Goal: Task Accomplishment & Management: Use online tool/utility

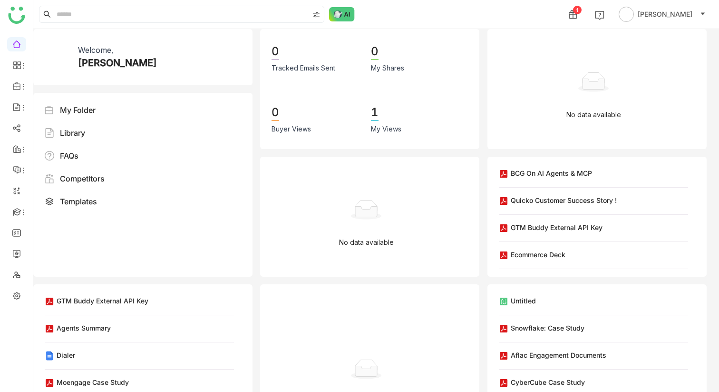
click at [339, 27] on div "1 [PERSON_NAME]" at bounding box center [376, 14] width 686 height 29
click at [339, 20] on img at bounding box center [342, 14] width 26 height 14
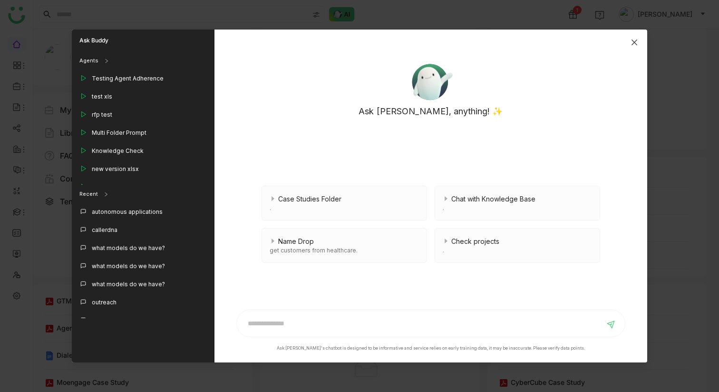
click at [631, 41] on icon "Close" at bounding box center [635, 43] width 8 height 8
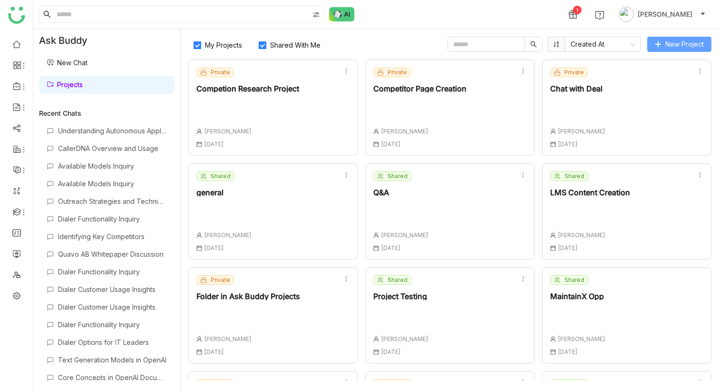
click at [688, 39] on span "New Project" at bounding box center [685, 44] width 39 height 10
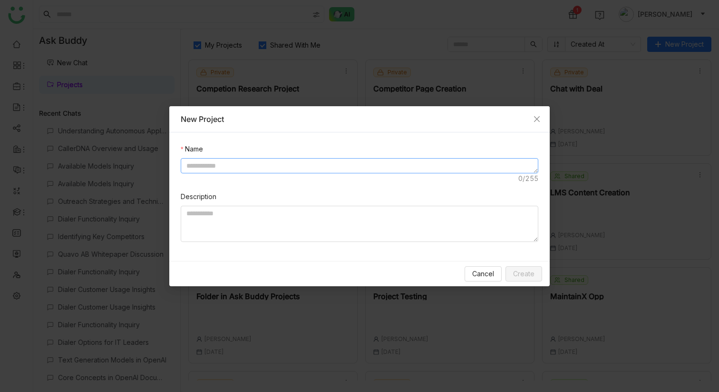
click at [377, 164] on textarea at bounding box center [360, 165] width 358 height 15
type textarea "*"
type textarea "**********"
click at [534, 281] on div "Cancel Create" at bounding box center [359, 273] width 381 height 25
click at [532, 273] on span "Create" at bounding box center [523, 273] width 21 height 10
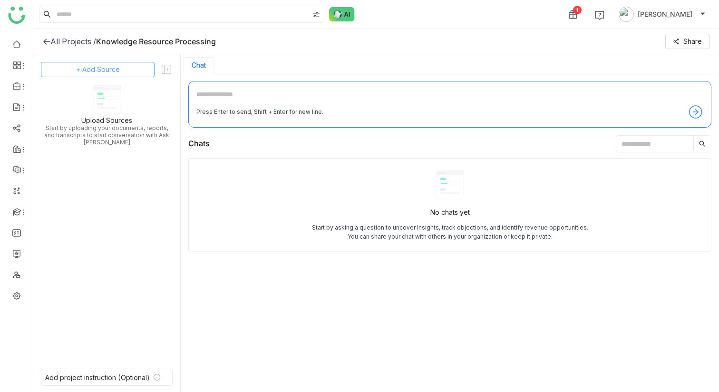
click at [117, 76] on button "+ Add Source" at bounding box center [98, 69] width 114 height 15
click at [116, 95] on span "GTM Buddy Content" at bounding box center [105, 95] width 55 height 9
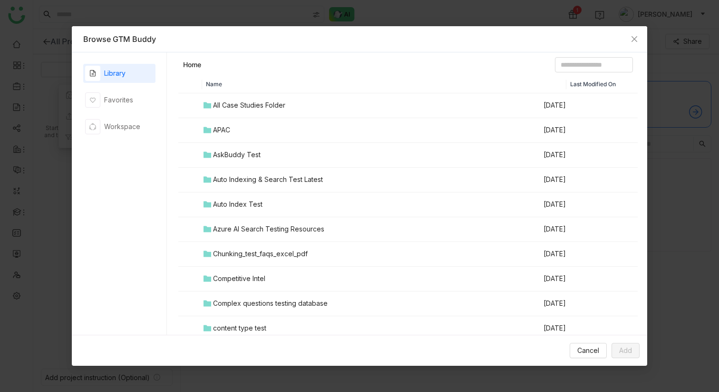
click at [246, 105] on div "All Case Studies Folder" at bounding box center [249, 105] width 72 height 10
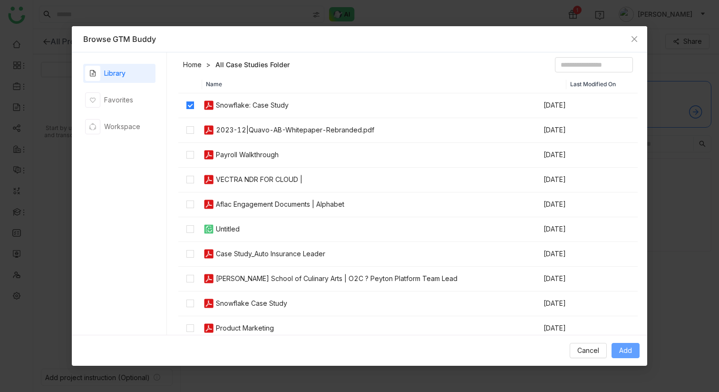
click at [621, 352] on span "Add" at bounding box center [625, 350] width 13 height 10
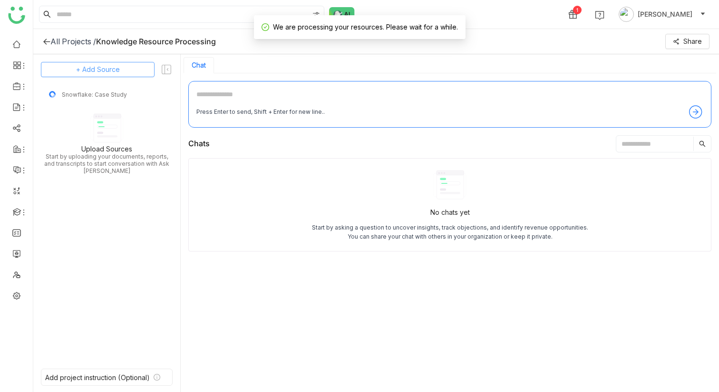
click at [100, 70] on span "+ Add Source" at bounding box center [98, 69] width 44 height 10
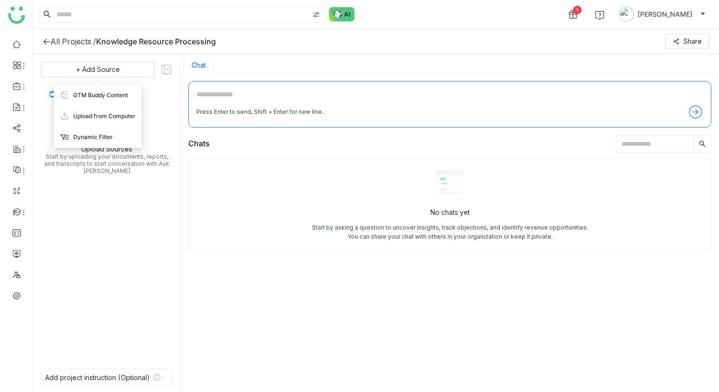
click at [110, 133] on span "Dynamic Filter" at bounding box center [92, 137] width 39 height 9
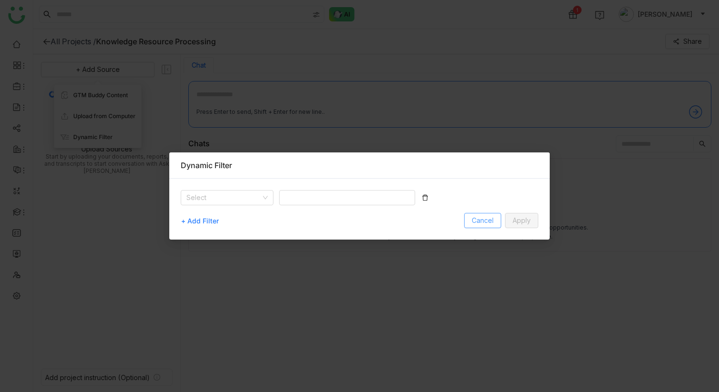
click at [475, 218] on span "Cancel" at bounding box center [483, 220] width 22 height 10
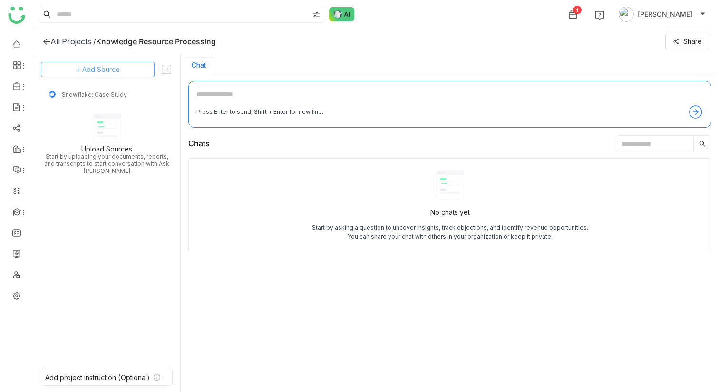
click at [123, 66] on button "+ Add Source" at bounding box center [98, 69] width 114 height 15
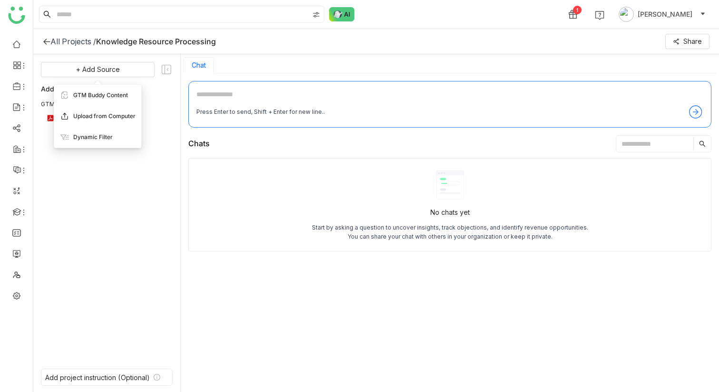
click at [119, 115] on span "Upload from Computer" at bounding box center [104, 116] width 62 height 9
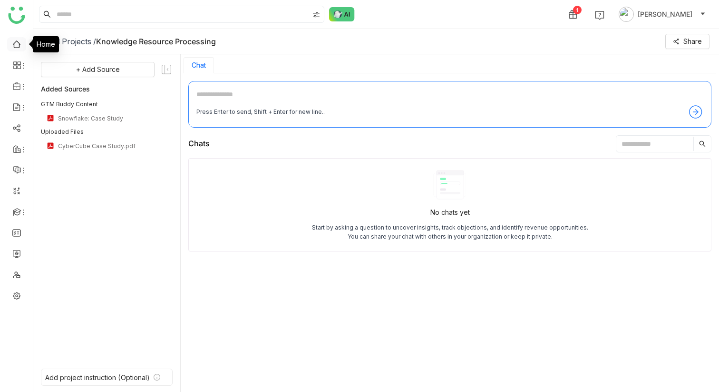
click at [16, 43] on link at bounding box center [16, 43] width 9 height 8
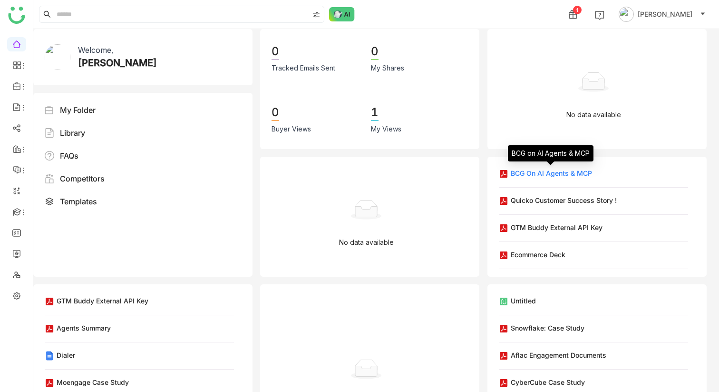
click at [548, 176] on div "BCG on AI Agents & MCP" at bounding box center [551, 173] width 81 height 10
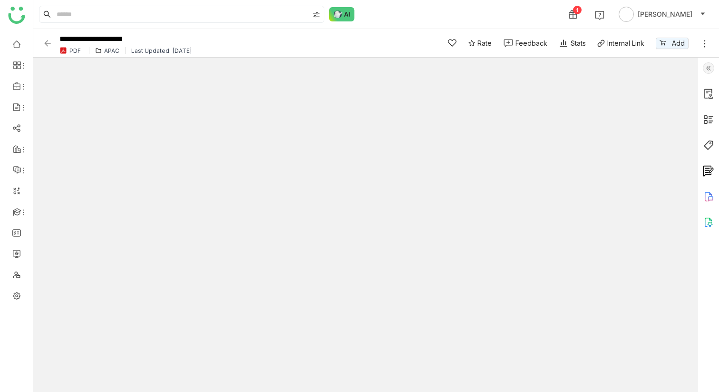
click at [707, 219] on img at bounding box center [708, 221] width 11 height 11
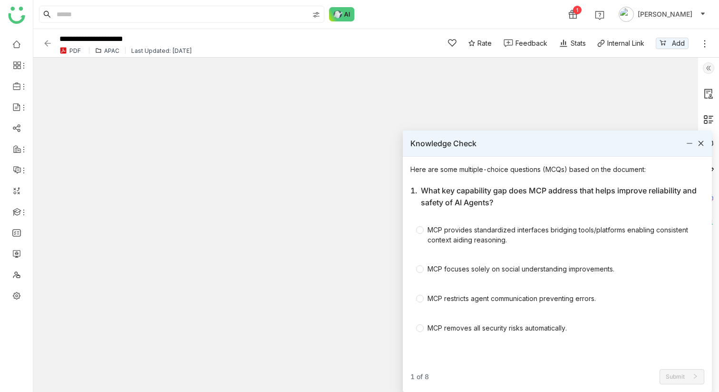
click at [701, 143] on icon at bounding box center [701, 143] width 5 height 5
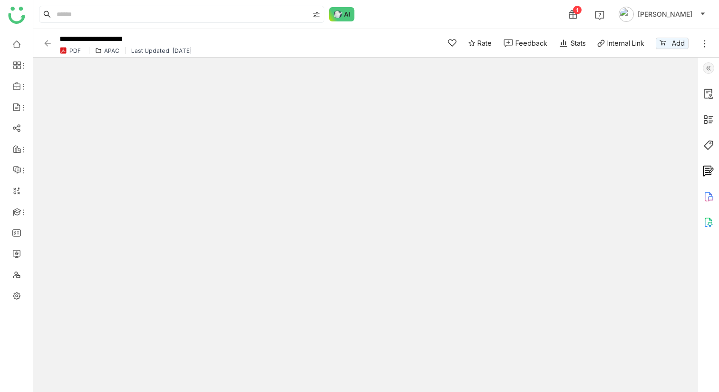
click at [48, 44] on img at bounding box center [48, 44] width 10 height 10
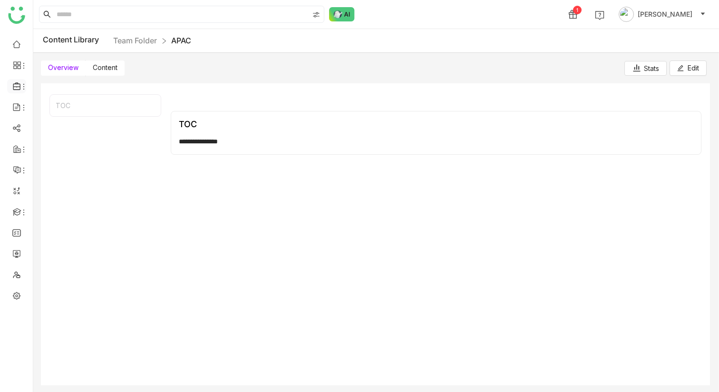
click at [19, 86] on icon at bounding box center [17, 86] width 9 height 9
click at [59, 139] on link "Library" at bounding box center [66, 140] width 62 height 7
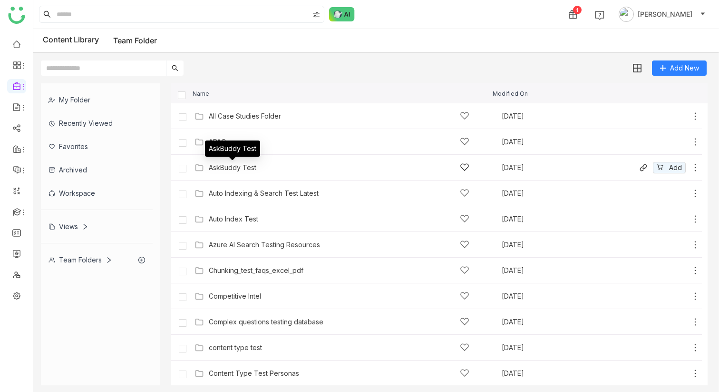
click at [247, 165] on div "AskBuddy Test" at bounding box center [233, 168] width 48 height 8
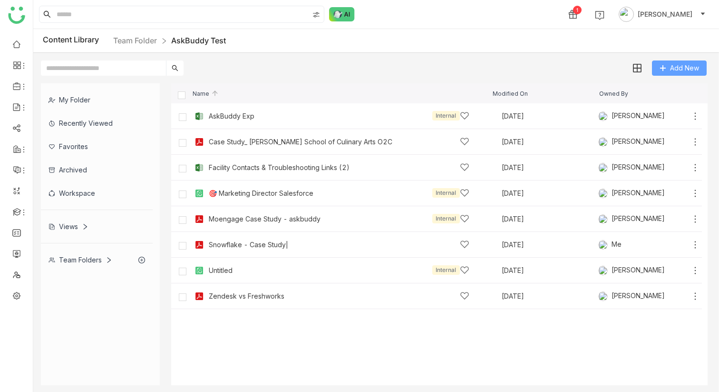
click at [669, 64] on button "Add New" at bounding box center [679, 67] width 55 height 15
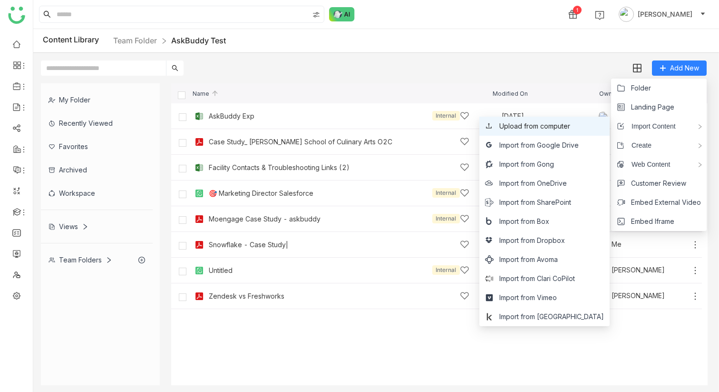
click at [570, 128] on span "Upload from computer" at bounding box center [535, 126] width 71 height 10
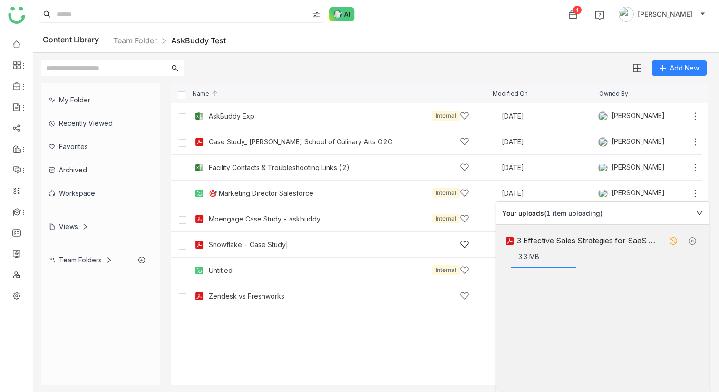
click at [323, 244] on div "Snowflake - Case Study|" at bounding box center [339, 244] width 261 height 10
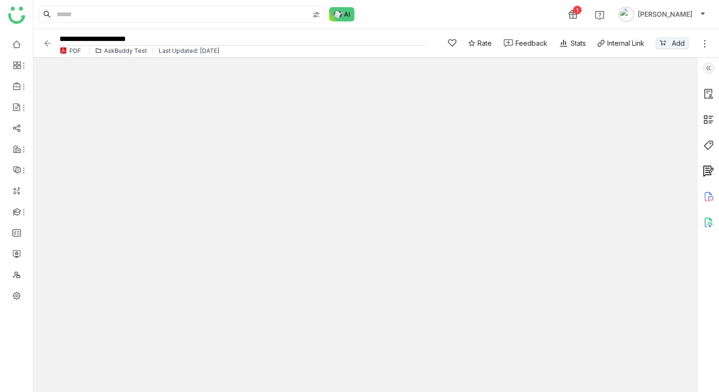
click at [213, 39] on input "**********" at bounding box center [242, 39] width 370 height 13
type input "**********"
click at [416, 20] on div "1 Chandramani Tiwary" at bounding box center [376, 14] width 686 height 29
click at [133, 51] on div "AskBuddy Test" at bounding box center [125, 50] width 43 height 7
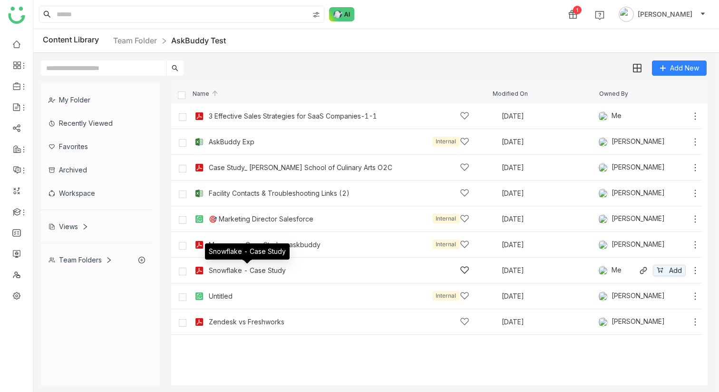
click at [280, 268] on div "Snowflake - Case Study" at bounding box center [247, 270] width 77 height 8
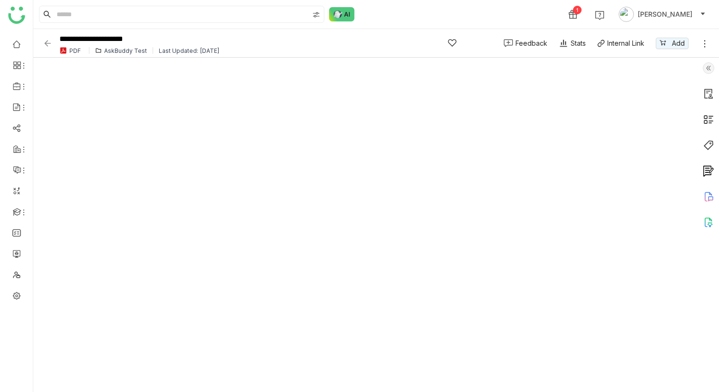
click at [46, 42] on img at bounding box center [48, 44] width 10 height 10
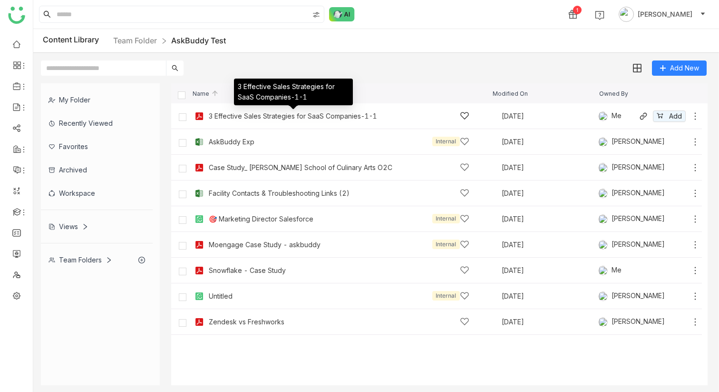
click at [315, 118] on div "3 Effective Sales Strategies for SaaS Companies-1-1" at bounding box center [293, 116] width 168 height 8
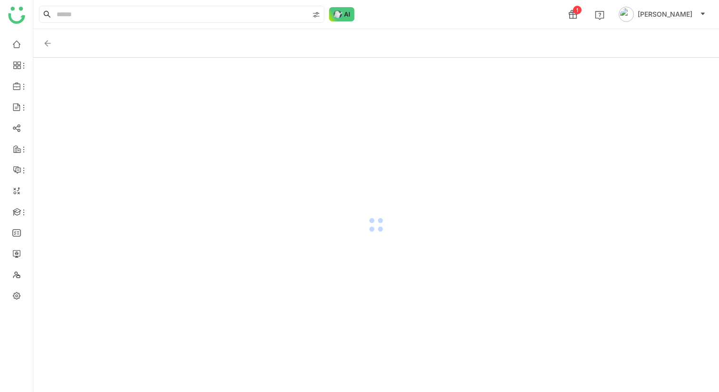
click at [51, 42] on img at bounding box center [48, 44] width 10 height 10
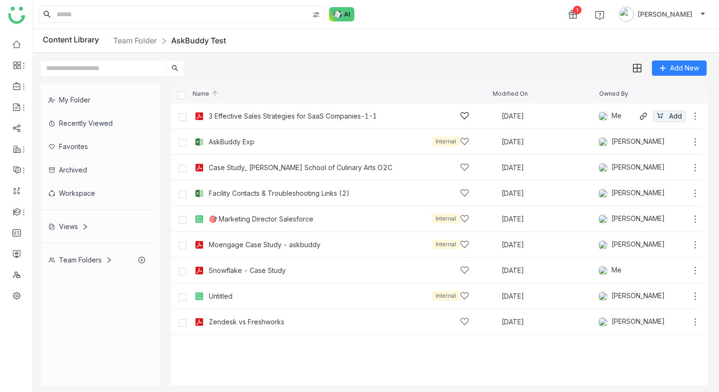
click at [695, 117] on icon at bounding box center [696, 116] width 10 height 10
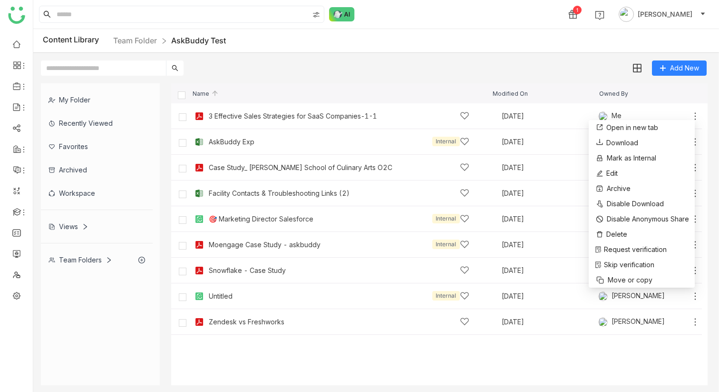
click at [548, 58] on div "Add New" at bounding box center [373, 64] width 681 height 23
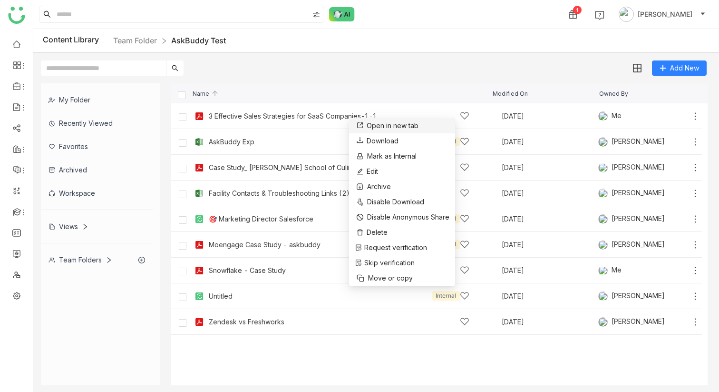
click at [390, 119] on li "Open in new tab" at bounding box center [402, 125] width 106 height 15
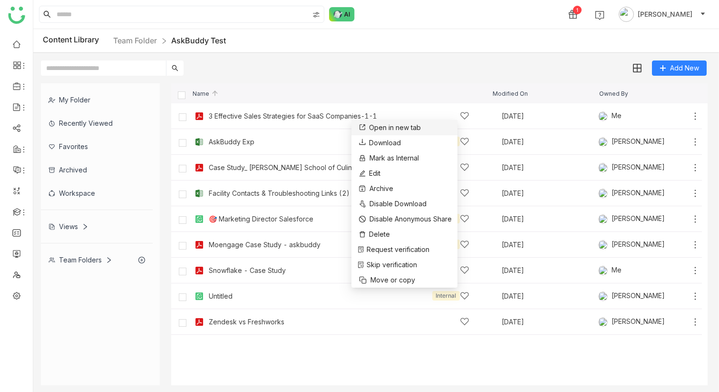
click at [367, 128] on link "Open in new tab" at bounding box center [389, 127] width 64 height 10
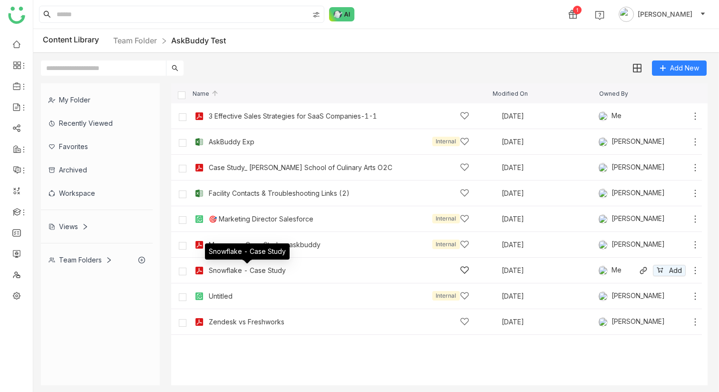
click at [263, 268] on div "Snowflake - Case Study" at bounding box center [247, 270] width 77 height 8
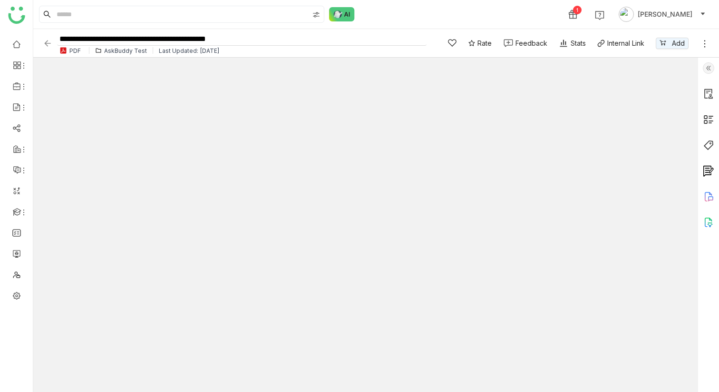
drag, startPoint x: 235, startPoint y: 37, endPoint x: 281, endPoint y: 39, distance: 46.2
click at [281, 39] on input "**********" at bounding box center [242, 39] width 370 height 13
click at [418, 17] on div "1 Chandramani Tiwary" at bounding box center [376, 14] width 686 height 29
click at [262, 33] on input "**********" at bounding box center [241, 39] width 369 height 13
drag, startPoint x: 66, startPoint y: 38, endPoint x: 39, endPoint y: 38, distance: 26.6
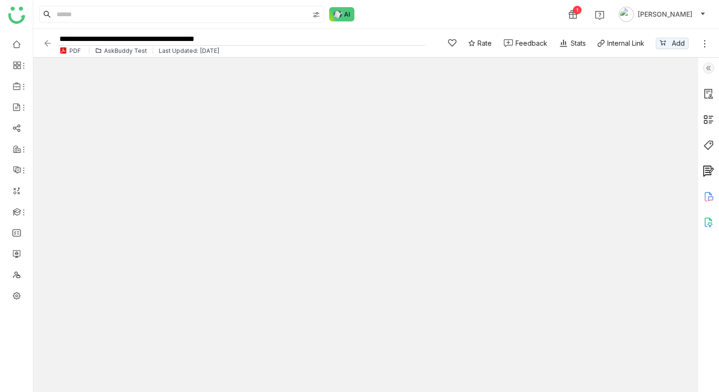
click at [39, 38] on div "**********" at bounding box center [376, 43] width 686 height 29
type input "**********"
click at [410, 10] on div "1 Chandramani Tiwary" at bounding box center [376, 14] width 686 height 29
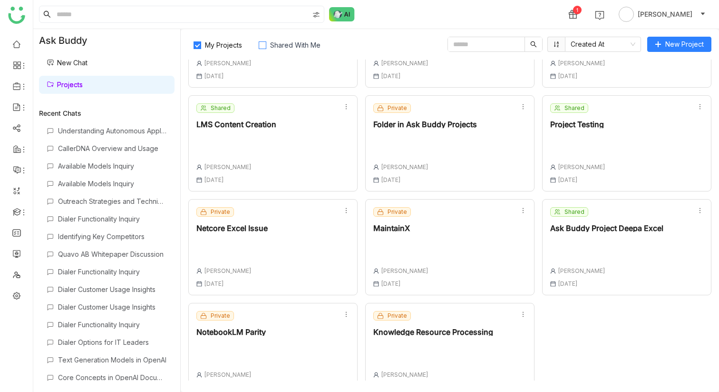
scroll to position [87, 0]
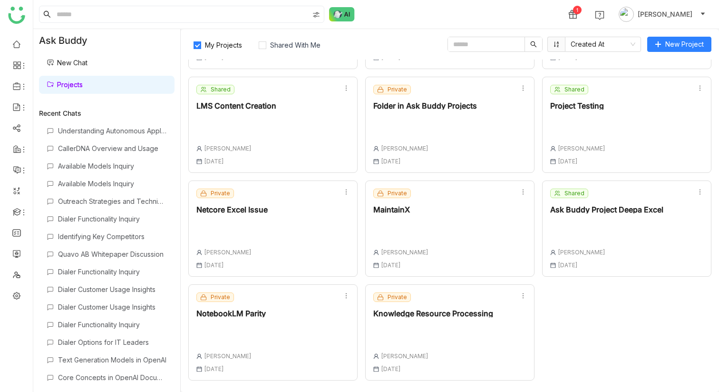
click at [414, 328] on div at bounding box center [433, 330] width 120 height 13
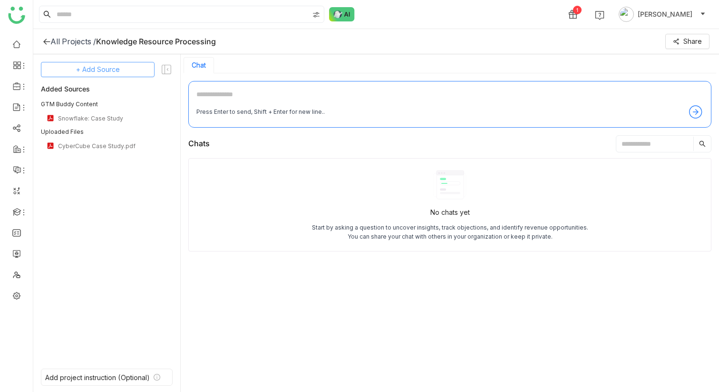
click at [109, 65] on span "+ Add Source" at bounding box center [98, 69] width 44 height 10
click at [111, 91] on span "GTM Buddy Content" at bounding box center [105, 95] width 55 height 9
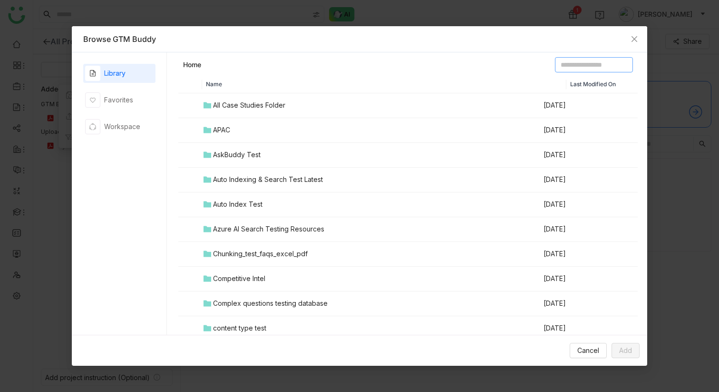
click at [576, 59] on input at bounding box center [594, 64] width 78 height 15
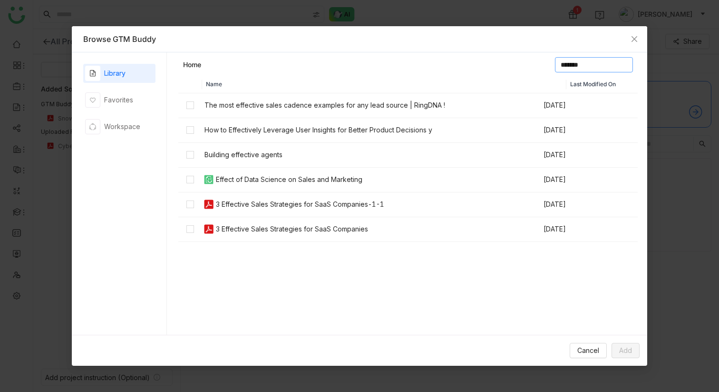
type input "*******"
click at [627, 350] on span "Add" at bounding box center [625, 350] width 13 height 10
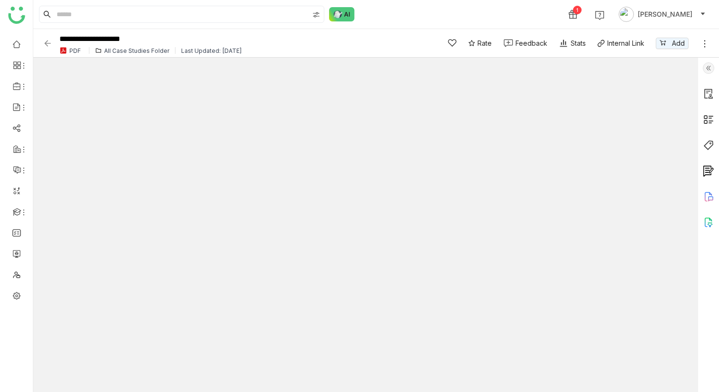
click at [711, 140] on img at bounding box center [708, 144] width 11 height 11
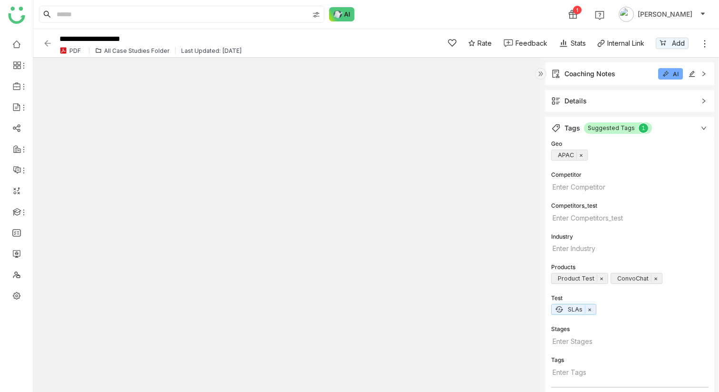
click at [566, 71] on div "Coaching Notes" at bounding box center [590, 74] width 51 height 10
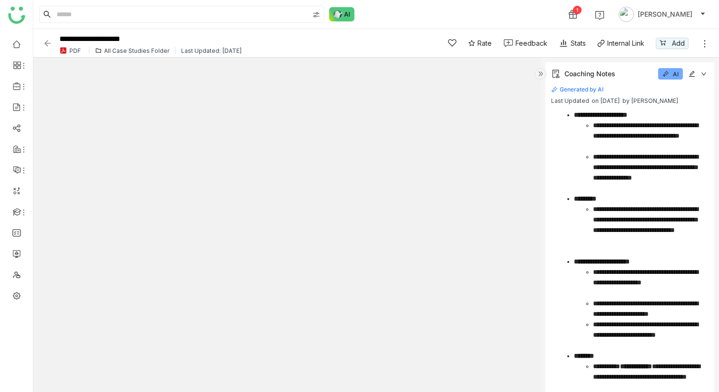
click at [541, 75] on img at bounding box center [540, 73] width 11 height 11
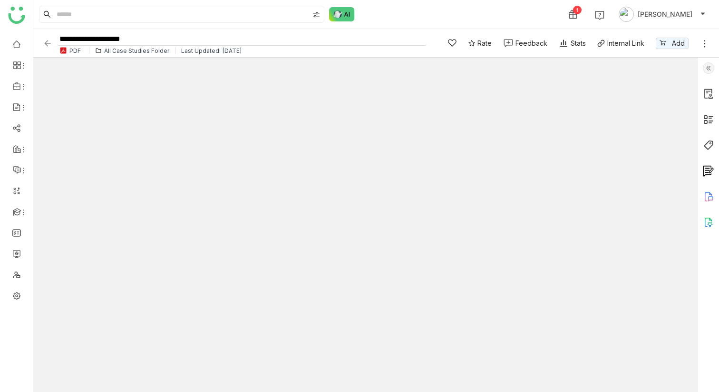
click at [209, 37] on input "**********" at bounding box center [242, 39] width 370 height 13
click at [399, 14] on div "1 [PERSON_NAME]" at bounding box center [376, 14] width 686 height 29
click at [169, 40] on input "**********" at bounding box center [242, 39] width 370 height 13
type input "**********"
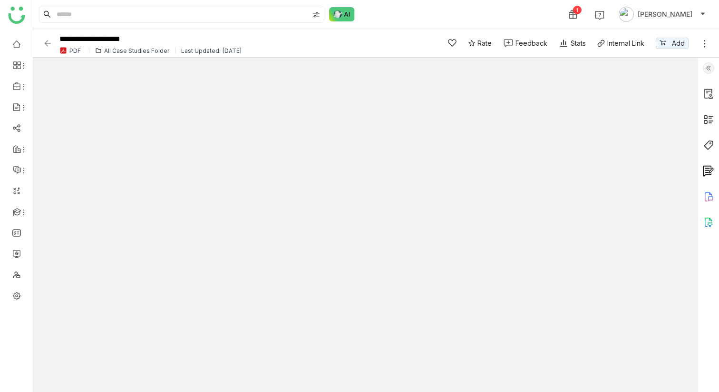
click at [397, 8] on div "1 [PERSON_NAME]" at bounding box center [376, 14] width 686 height 29
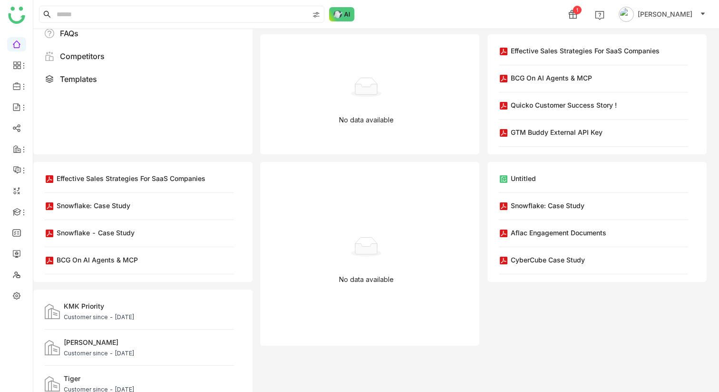
scroll to position [140, 0]
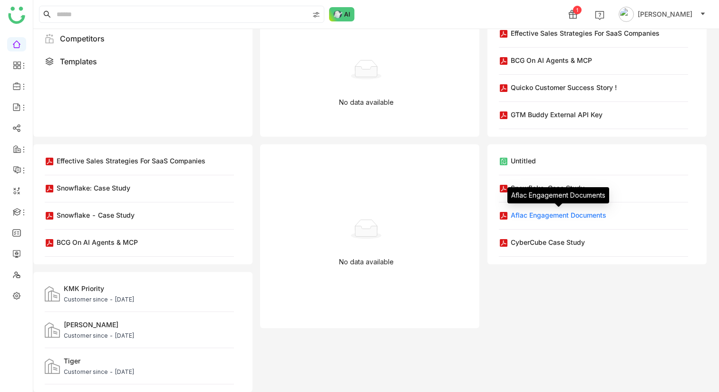
click at [541, 211] on div "Aflac Engagement Documents" at bounding box center [559, 215] width 96 height 10
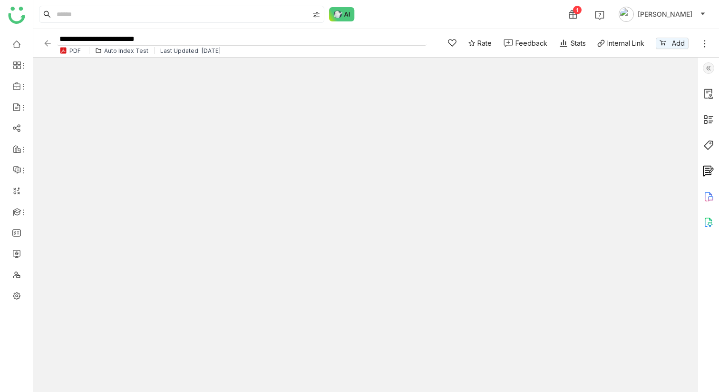
click at [111, 39] on input "**********" at bounding box center [242, 39] width 370 height 13
click at [210, 39] on input "**********" at bounding box center [242, 39] width 370 height 13
type input "**********"
click at [384, 7] on div "1 [PERSON_NAME]" at bounding box center [376, 14] width 686 height 29
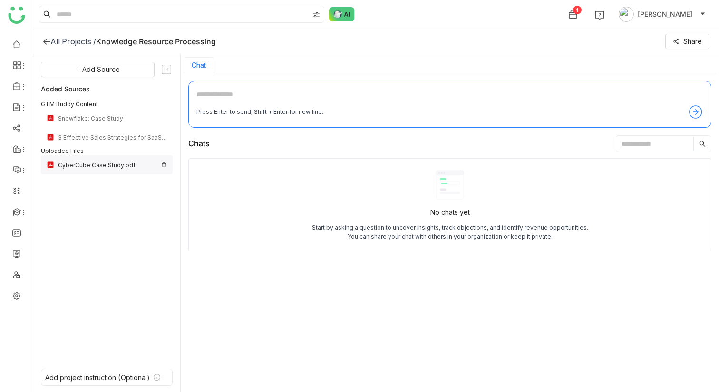
click at [107, 163] on div "CyberCube Case Study.pdf" at bounding box center [107, 164] width 99 height 7
click at [298, 311] on div "No chats yet Start by asking a question to uncover insights, track objections, …" at bounding box center [449, 271] width 523 height 227
click at [127, 138] on div "3 Effective Sales Strategies for SaaS Companies-1-1" at bounding box center [107, 137] width 99 height 7
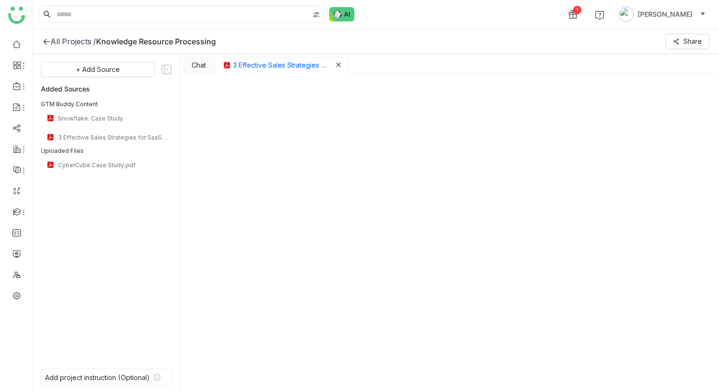
click at [339, 65] on icon "Close tab" at bounding box center [338, 64] width 4 height 4
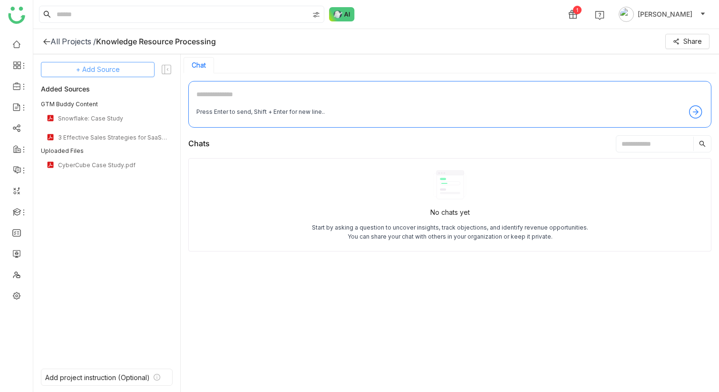
click at [121, 68] on button "+ Add Source" at bounding box center [98, 69] width 114 height 15
click at [116, 118] on span "Upload from Computer" at bounding box center [104, 116] width 62 height 9
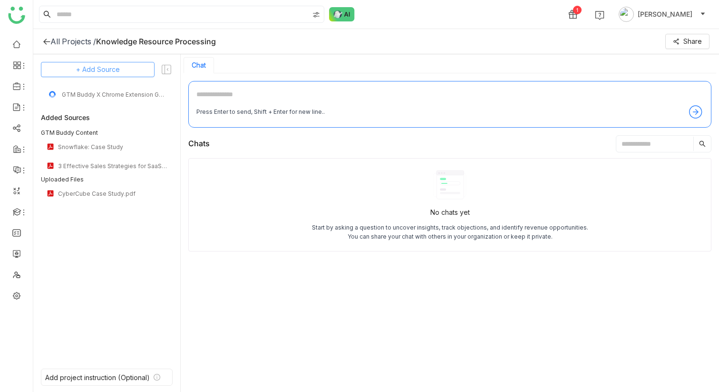
click at [110, 71] on span "+ Add Source" at bounding box center [98, 69] width 44 height 10
click at [112, 91] on span "GTM Buddy Content" at bounding box center [100, 95] width 55 height 9
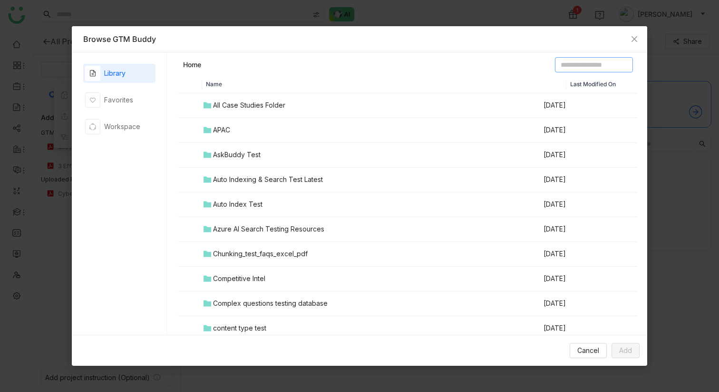
click at [558, 66] on input at bounding box center [594, 64] width 78 height 15
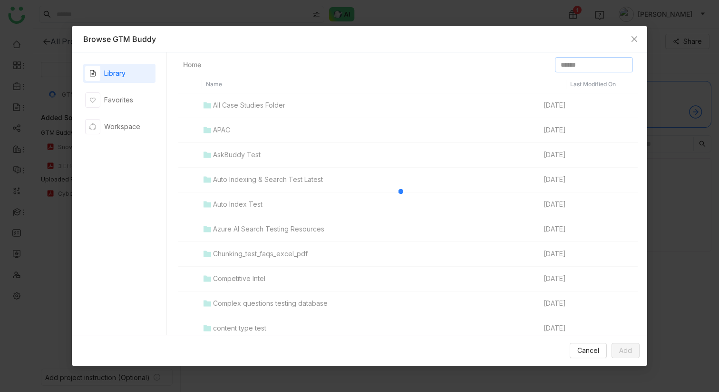
type input "******"
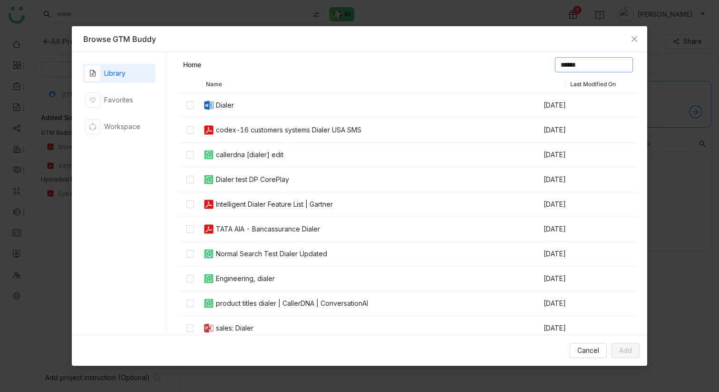
scroll to position [1, 0]
click at [633, 348] on button "Add" at bounding box center [626, 350] width 28 height 15
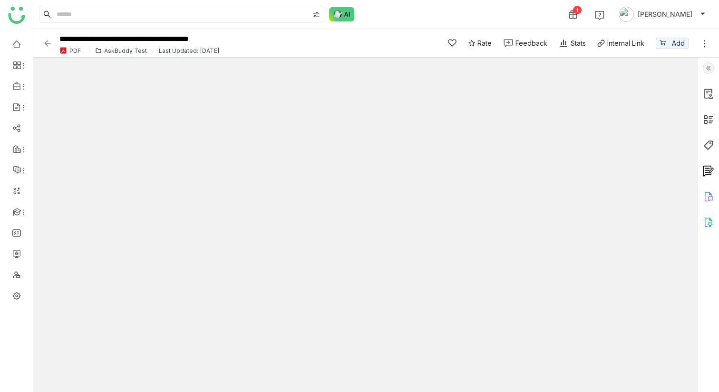
click at [137, 49] on div "AskBuddy Test" at bounding box center [125, 50] width 43 height 7
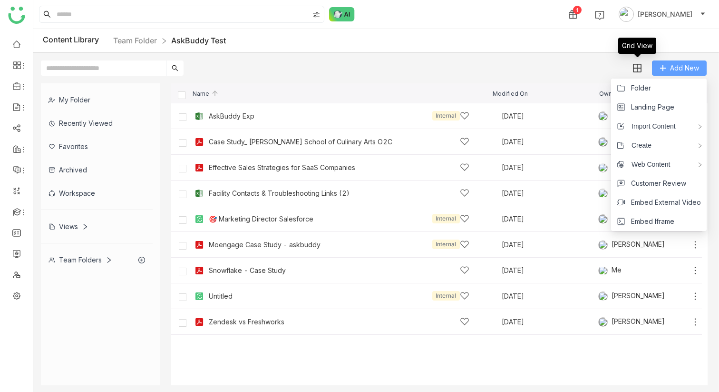
click at [673, 71] on span "Add New" at bounding box center [684, 68] width 29 height 10
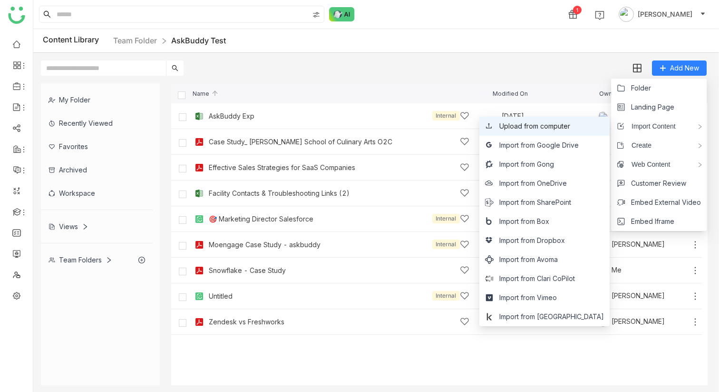
click at [570, 124] on span "Upload from computer" at bounding box center [535, 126] width 71 height 10
click at [582, 133] on li "Upload from computer" at bounding box center [545, 126] width 130 height 19
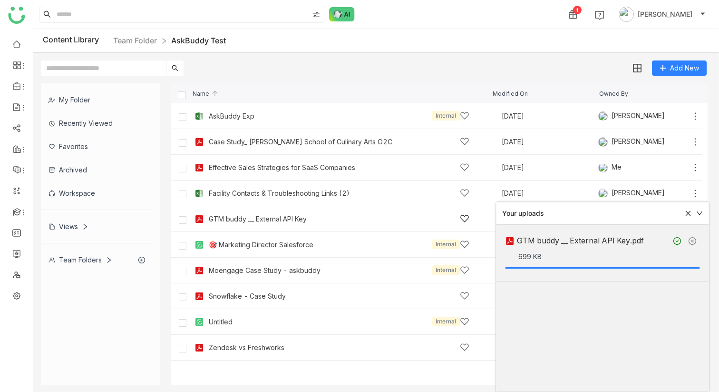
click at [313, 218] on div "GTM buddy __ External API Key" at bounding box center [339, 219] width 261 height 10
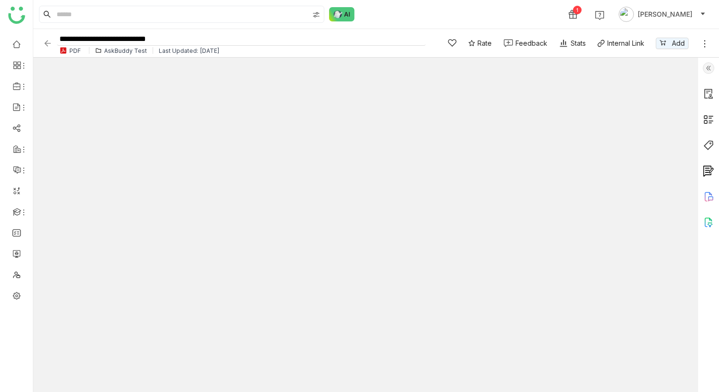
drag, startPoint x: 116, startPoint y: 39, endPoint x: 103, endPoint y: 39, distance: 12.9
click at [103, 39] on input "**********" at bounding box center [241, 39] width 369 height 13
type input "**********"
click at [433, 5] on div "1 [PERSON_NAME]" at bounding box center [376, 14] width 686 height 29
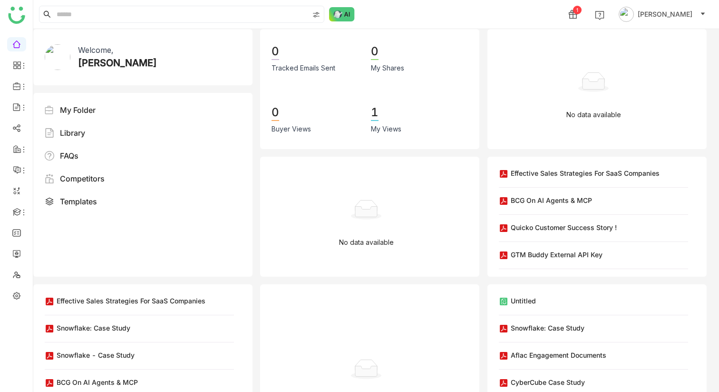
scroll to position [140, 0]
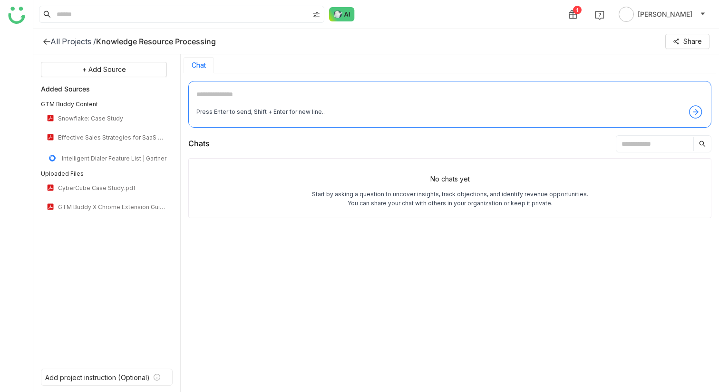
click div "Chats"
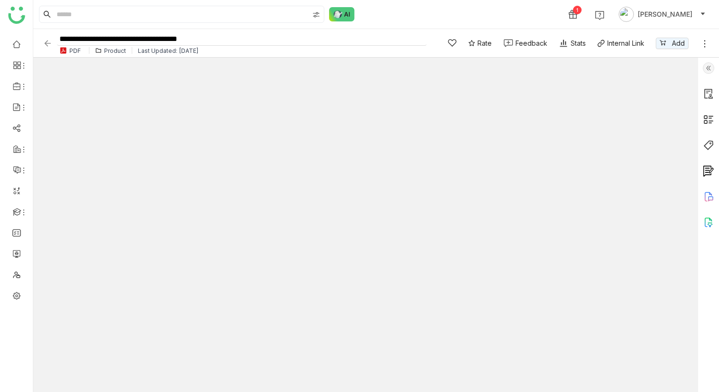
click at [151, 39] on input "**********" at bounding box center [242, 39] width 370 height 13
click at [176, 38] on input "**********" at bounding box center [242, 39] width 370 height 13
drag, startPoint x: 165, startPoint y: 38, endPoint x: 259, endPoint y: 38, distance: 93.7
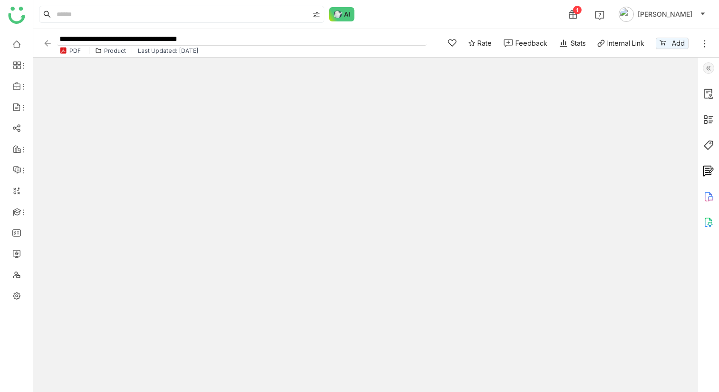
click at [258, 38] on input "**********" at bounding box center [242, 39] width 370 height 13
type input "**********"
click at [411, 17] on div "1 [PERSON_NAME]" at bounding box center [376, 14] width 686 height 29
click at [715, 93] on div at bounding box center [708, 225] width 21 height 334
click at [710, 94] on img at bounding box center [708, 93] width 11 height 11
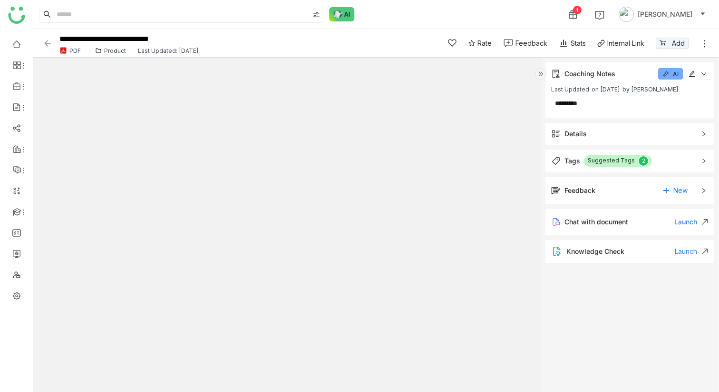
click at [672, 76] on button "AI" at bounding box center [670, 73] width 25 height 11
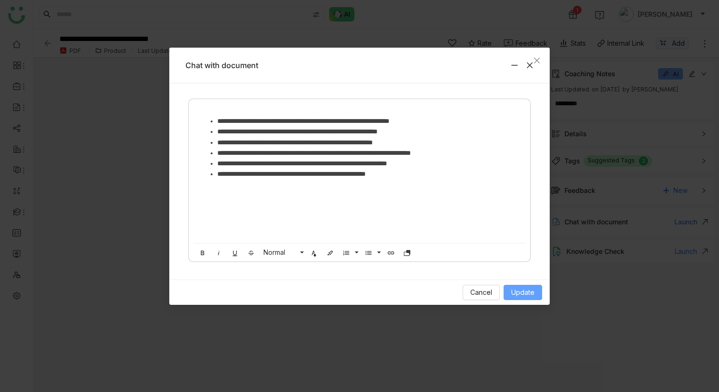
click at [525, 294] on span "Update" at bounding box center [522, 292] width 23 height 10
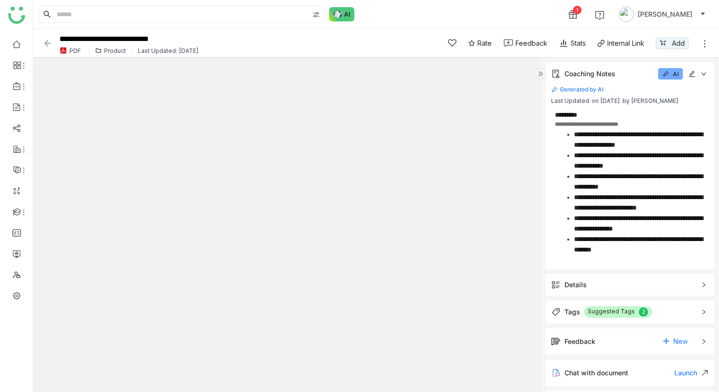
click at [689, 76] on icon at bounding box center [692, 73] width 7 height 7
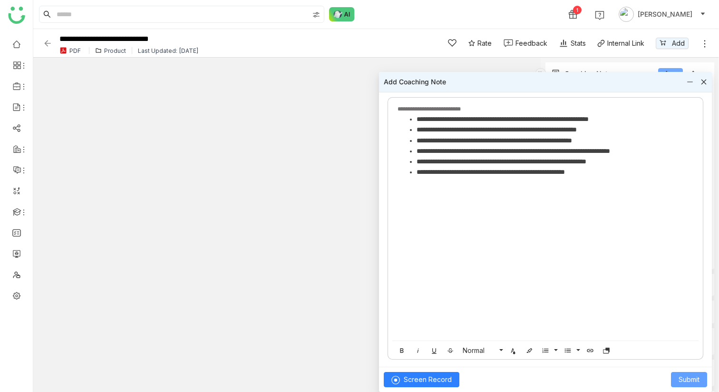
click at [691, 378] on span "Submit" at bounding box center [689, 379] width 21 height 10
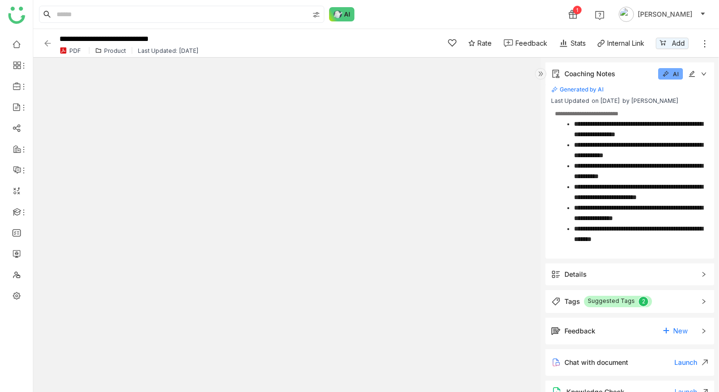
type input "*"
drag, startPoint x: 97, startPoint y: 39, endPoint x: 58, endPoint y: 39, distance: 39.5
click at [58, 39] on input "**********" at bounding box center [241, 39] width 369 height 13
click at [402, 15] on div "1 [PERSON_NAME]" at bounding box center [376, 14] width 686 height 29
click at [121, 39] on input "**********" at bounding box center [241, 39] width 369 height 13
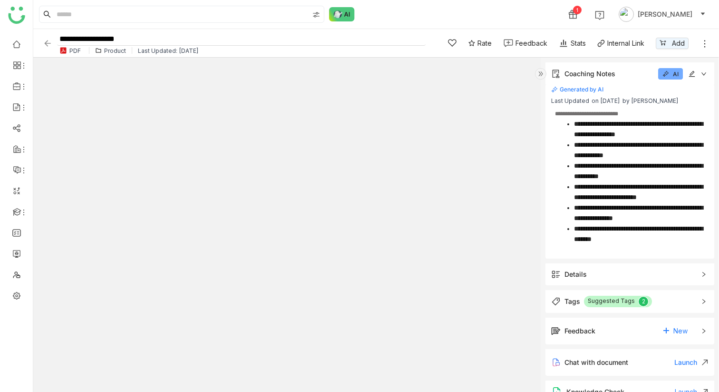
click at [121, 39] on input "**********" at bounding box center [241, 39] width 369 height 13
type input "**********"
click at [386, 18] on div "1 [PERSON_NAME]" at bounding box center [376, 14] width 686 height 29
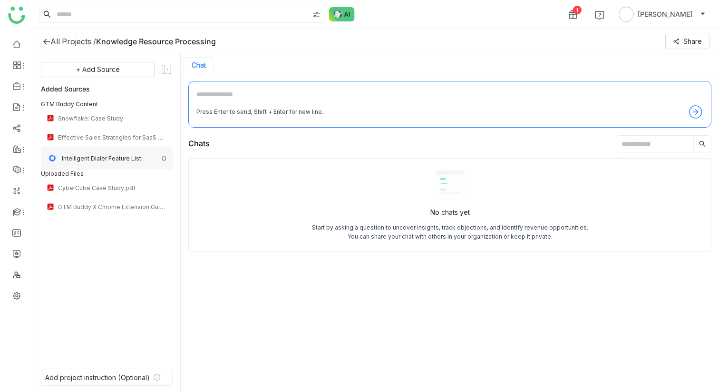
click at [164, 156] on img at bounding box center [164, 158] width 6 height 6
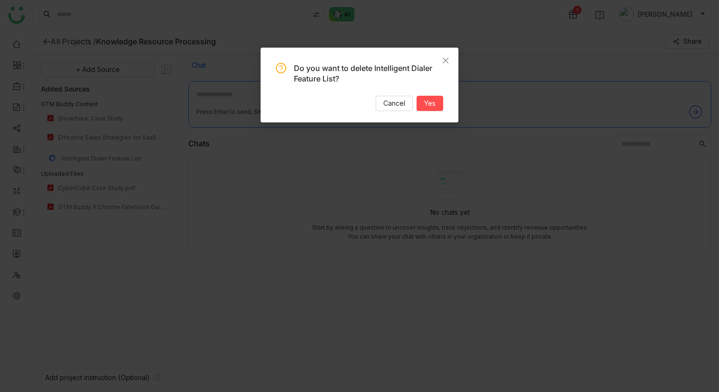
click at [323, 163] on nz-modal-confirm-container "Do you want to delete Intelligent Dialer Feature List? Cancel Yes" at bounding box center [359, 196] width 719 height 392
click at [390, 100] on span "Cancel" at bounding box center [394, 103] width 22 height 10
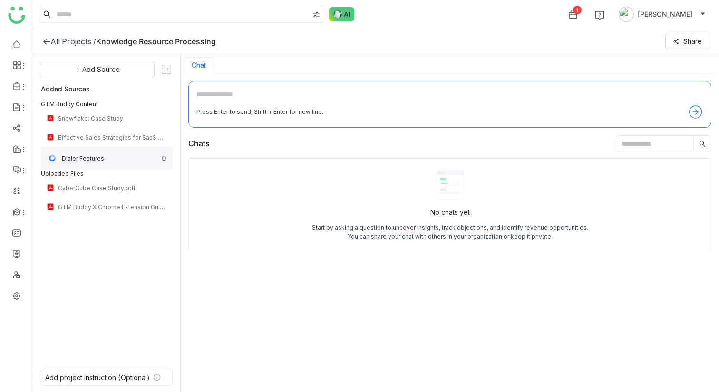
click at [163, 160] on img at bounding box center [164, 158] width 6 height 6
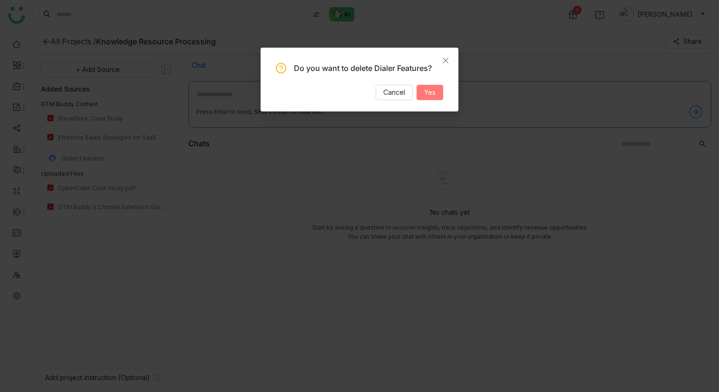
click at [425, 90] on span "Yes" at bounding box center [429, 92] width 11 height 10
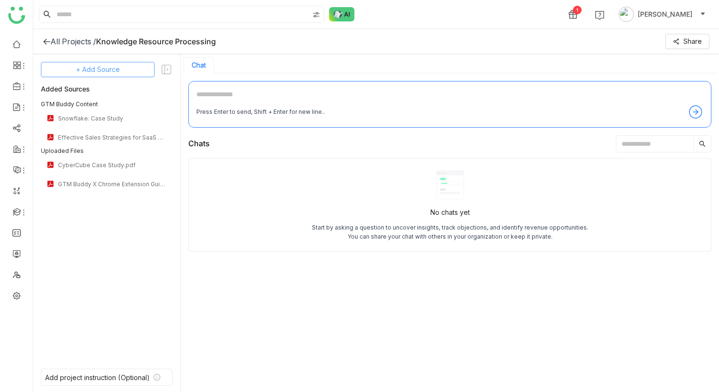
click at [120, 65] on button "+ Add Source" at bounding box center [98, 69] width 114 height 15
click at [116, 89] on div "GTM Buddy Content" at bounding box center [98, 95] width 78 height 20
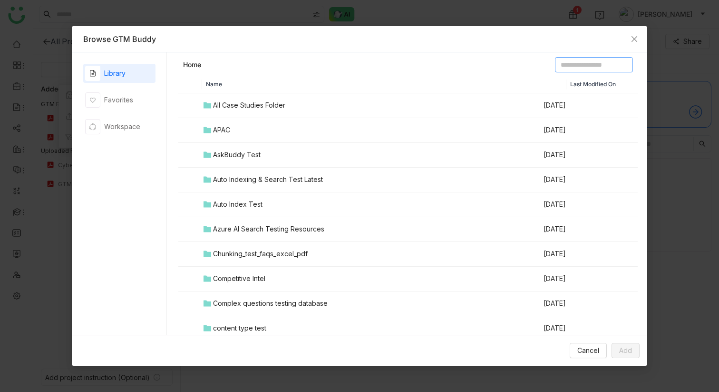
click at [569, 68] on input at bounding box center [594, 64] width 78 height 15
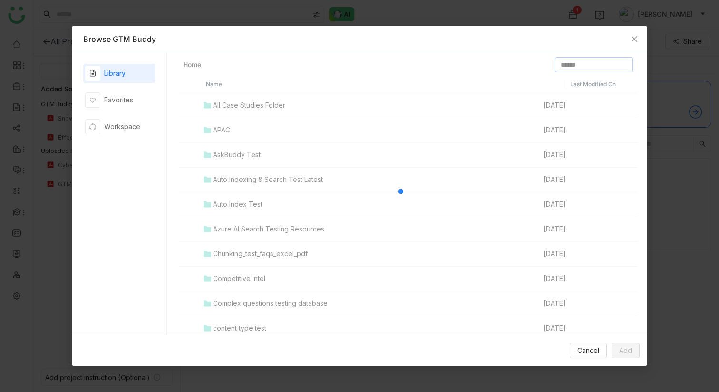
type input "******"
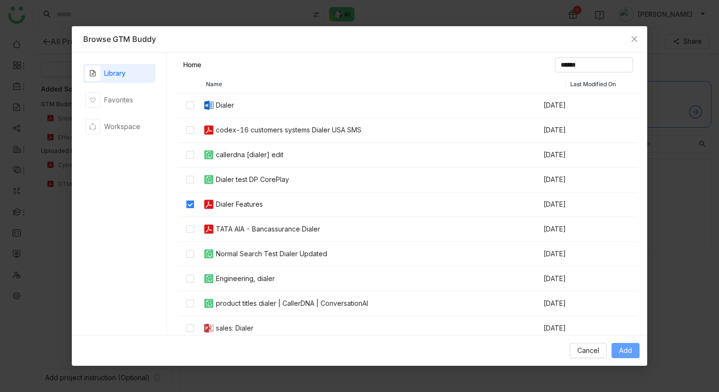
click at [625, 346] on span "Add" at bounding box center [625, 350] width 13 height 10
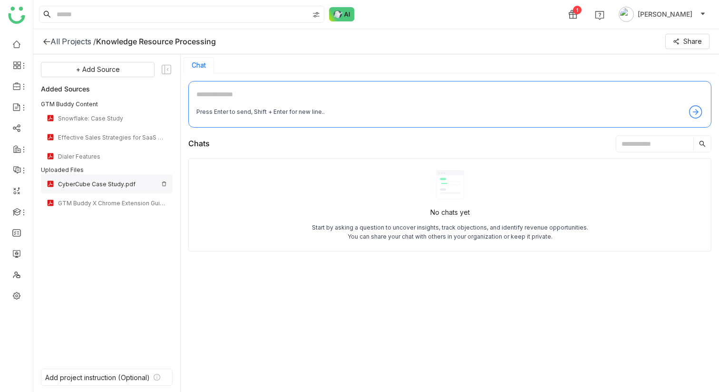
click at [103, 184] on div "CyberCube Case Study.pdf" at bounding box center [107, 183] width 99 height 7
click at [164, 185] on img at bounding box center [164, 184] width 6 height 6
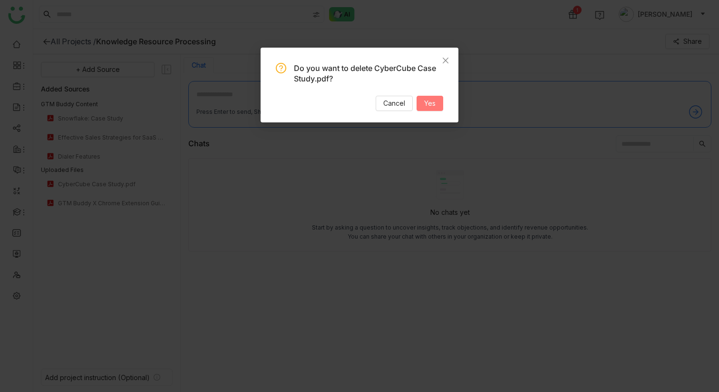
click at [430, 107] on span "Yes" at bounding box center [429, 103] width 11 height 10
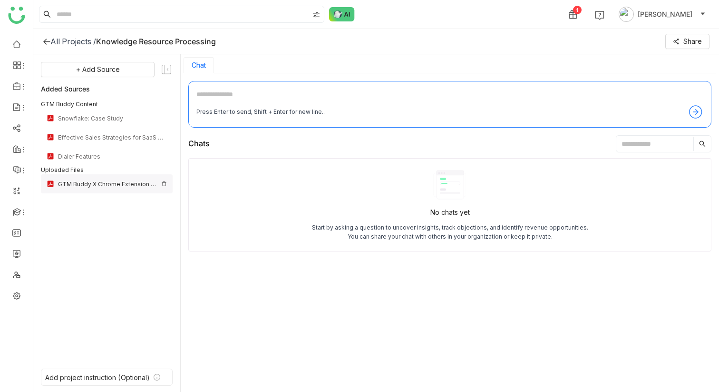
click at [166, 182] on img at bounding box center [164, 184] width 6 height 6
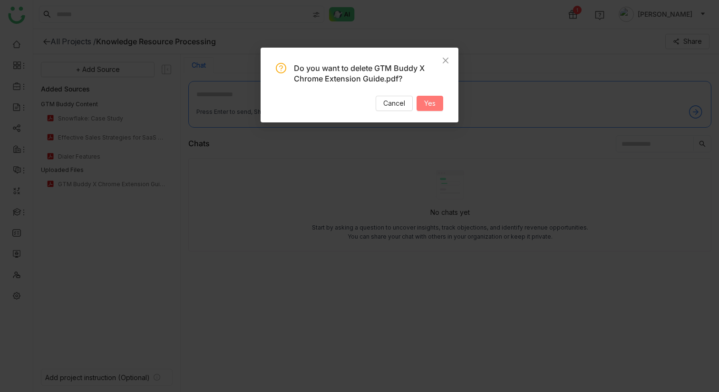
click at [437, 101] on button "Yes" at bounding box center [430, 103] width 27 height 15
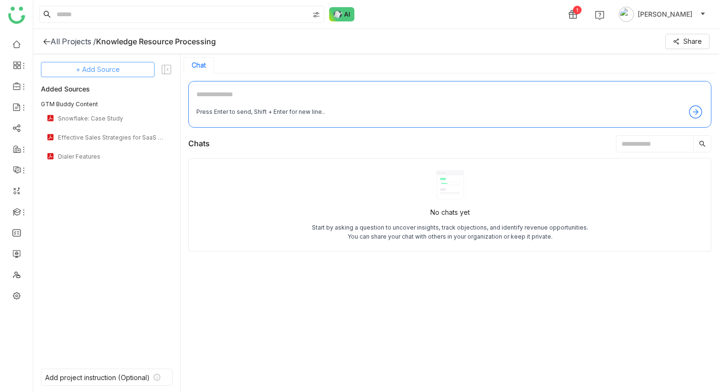
click at [109, 69] on span "+ Add Source" at bounding box center [98, 69] width 44 height 10
click at [109, 95] on span "GTM Buddy Content" at bounding box center [100, 95] width 55 height 9
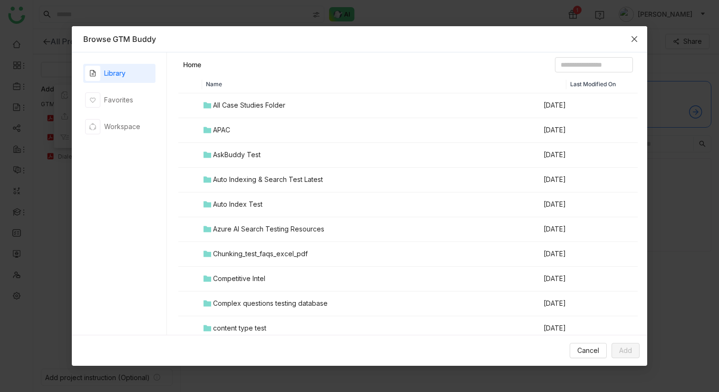
click at [632, 39] on icon "Close" at bounding box center [635, 39] width 8 height 8
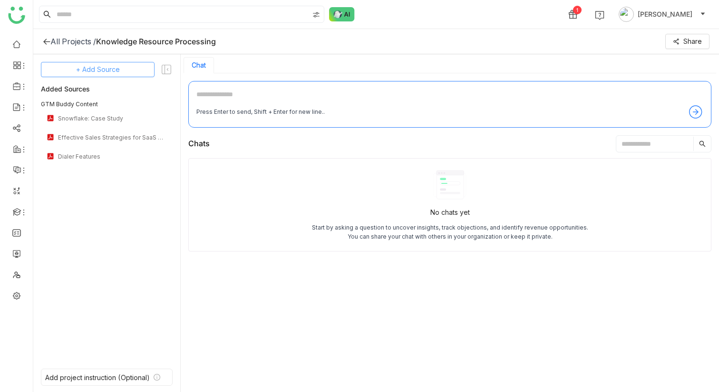
click at [120, 72] on button "+ Add Source" at bounding box center [98, 69] width 114 height 15
click at [112, 117] on span "Upload from Computer" at bounding box center [104, 116] width 62 height 9
